Goal: Obtain resource: Download file/media

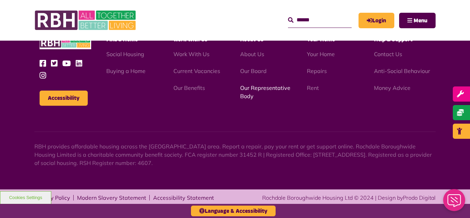
scroll to position [820, 0]
click at [263, 87] on link "Our Representative Body" at bounding box center [265, 91] width 50 height 15
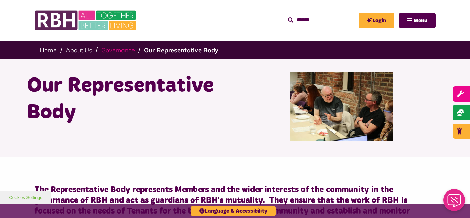
click at [118, 49] on link "Governance" at bounding box center [118, 50] width 34 height 8
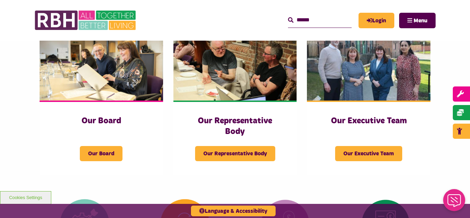
scroll to position [138, 0]
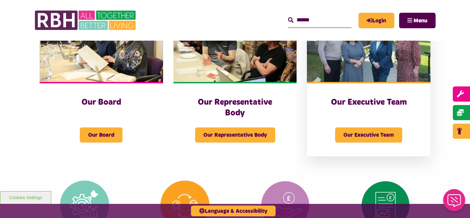
click at [364, 57] on img at bounding box center [369, 43] width 124 height 77
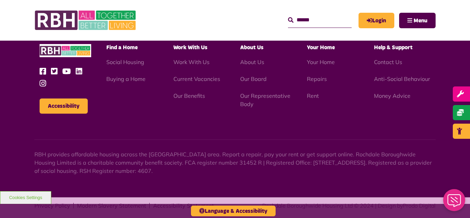
scroll to position [534, 0]
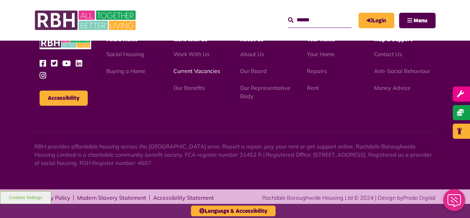
click at [190, 72] on link "Current Vacancies" at bounding box center [196, 70] width 47 height 7
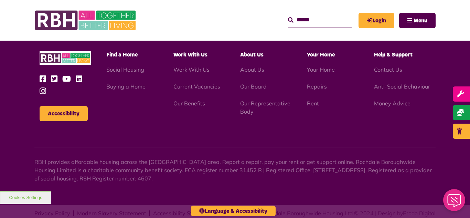
scroll to position [809, 0]
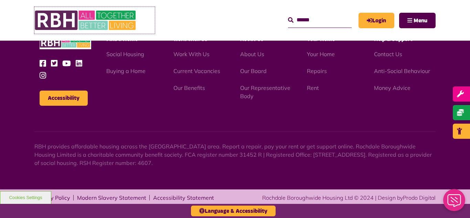
click at [120, 18] on img at bounding box center [85, 20] width 103 height 27
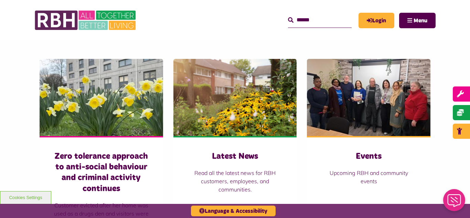
scroll to position [496, 0]
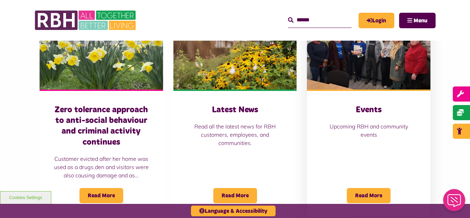
click at [358, 75] on img at bounding box center [369, 50] width 124 height 77
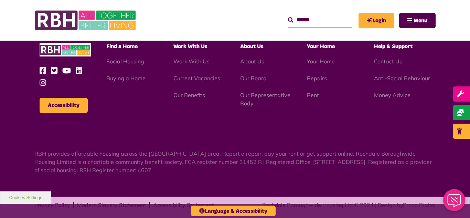
scroll to position [684, 0]
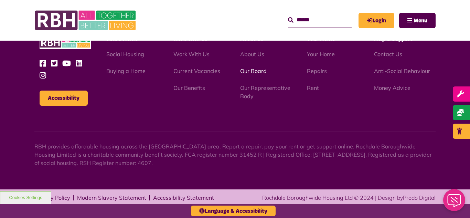
click at [253, 74] on link "Our Board" at bounding box center [253, 70] width 27 height 7
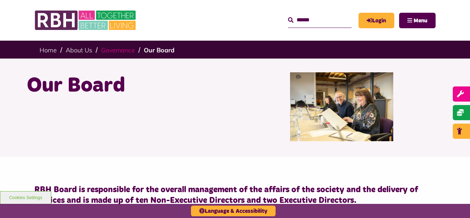
click at [119, 49] on link "Governance" at bounding box center [118, 50] width 34 height 8
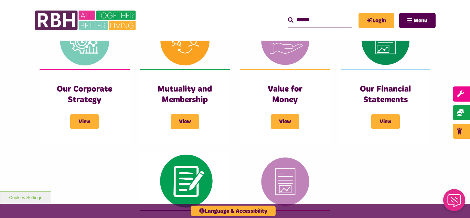
scroll to position [303, 0]
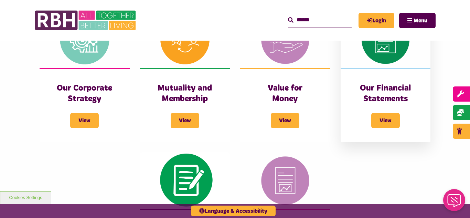
click at [391, 68] on div "Our Financial Statements View" at bounding box center [386, 105] width 90 height 74
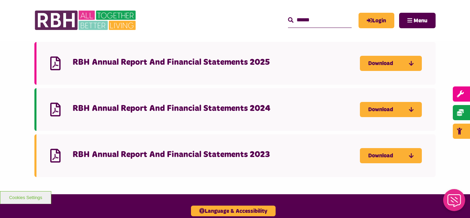
scroll to position [110, 0]
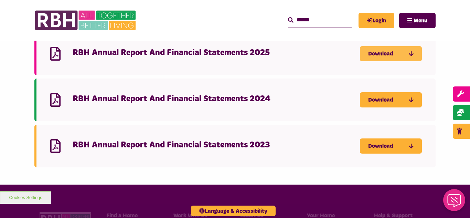
click at [377, 56] on link "Download" at bounding box center [391, 53] width 62 height 15
